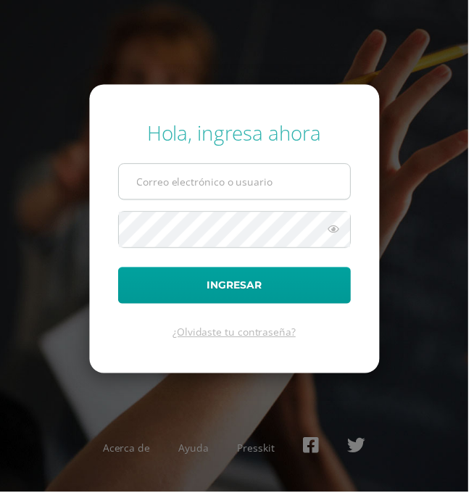
click at [308, 201] on input "text" at bounding box center [237, 183] width 234 height 35
type input "[EMAIL_ADDRESS][DOMAIN_NAME]"
click at [120, 270] on button "Ingresar" at bounding box center [237, 288] width 235 height 37
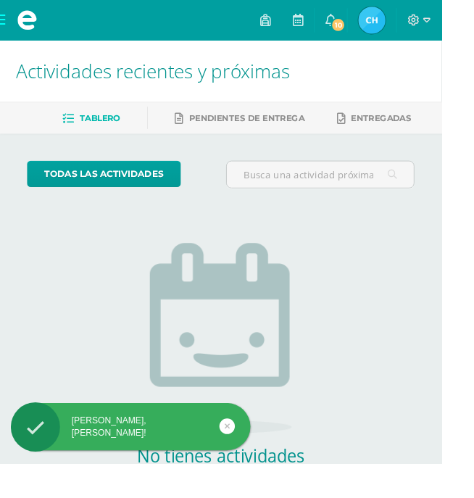
scroll to position [55, 0]
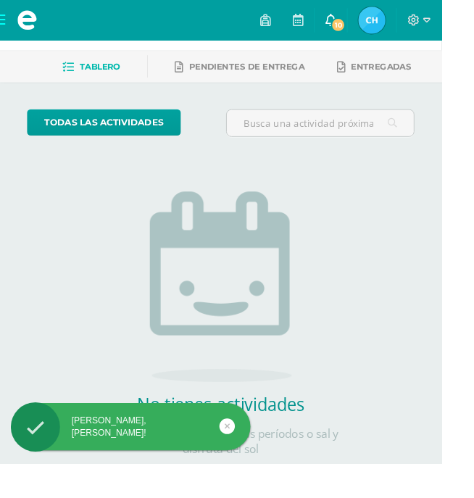
click at [372, 20] on link "10" at bounding box center [355, 21] width 35 height 43
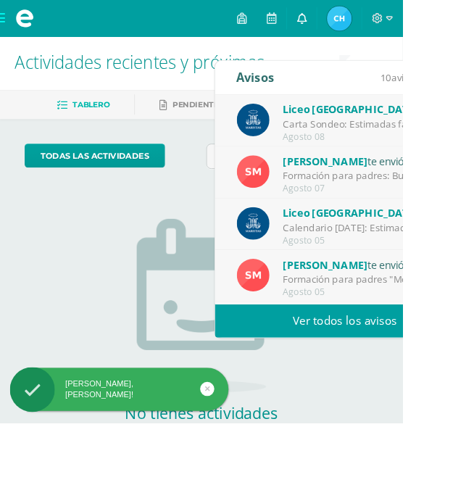
scroll to position [0, 0]
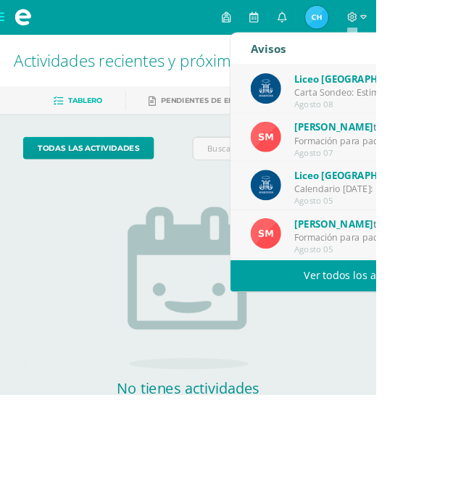
click at [473, 106] on div "Liceo Guatemala te envió un aviso" at bounding box center [471, 98] width 201 height 19
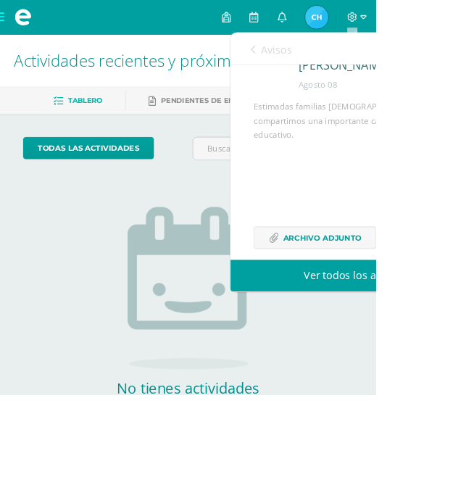
scroll to position [97, 0]
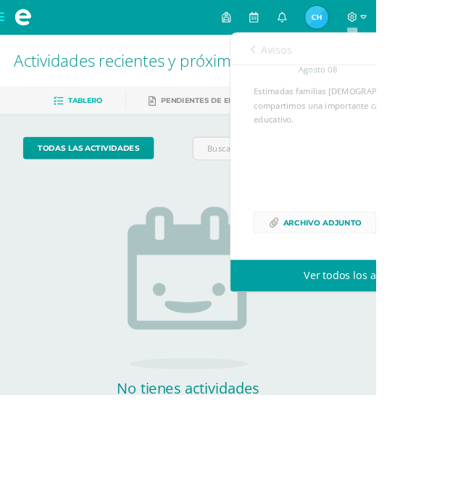
click at [400, 267] on span "Archivo Adjunto" at bounding box center [405, 280] width 99 height 27
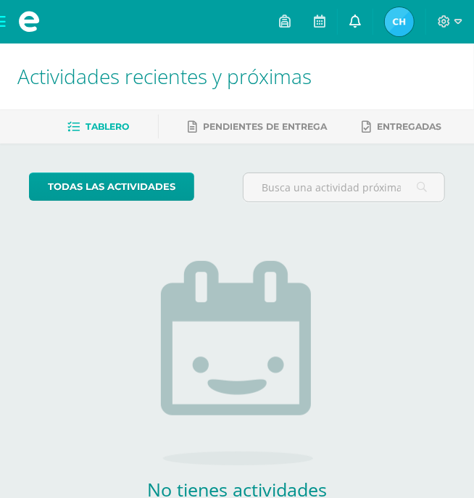
click at [361, 21] on icon at bounding box center [355, 20] width 12 height 13
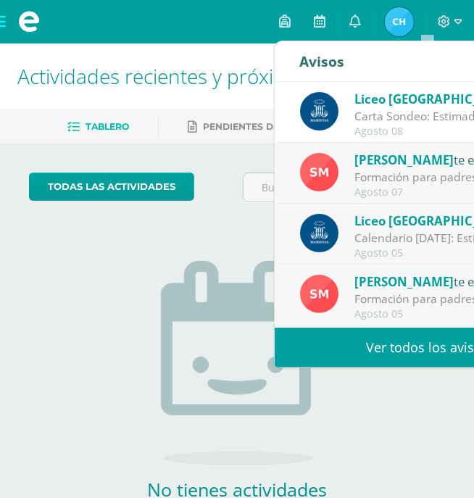
click at [404, 181] on div "Formación para padres: Buena tarde familia Marista Les recordamos nuestra forma…" at bounding box center [454, 177] width 201 height 17
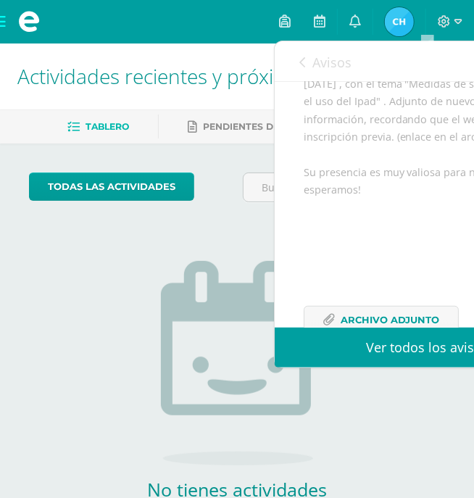
scroll to position [239, 0]
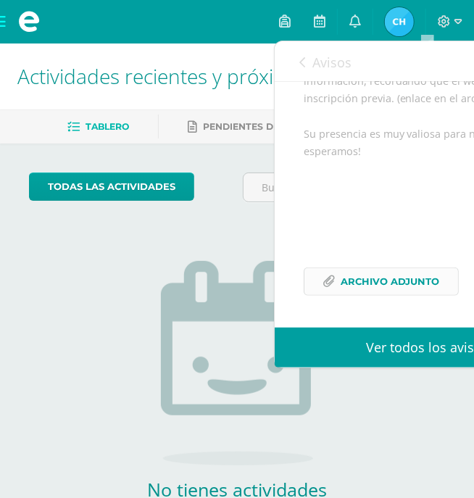
click at [421, 292] on span "Archivo Adjunto" at bounding box center [389, 281] width 99 height 27
